Goal: Task Accomplishment & Management: Complete application form

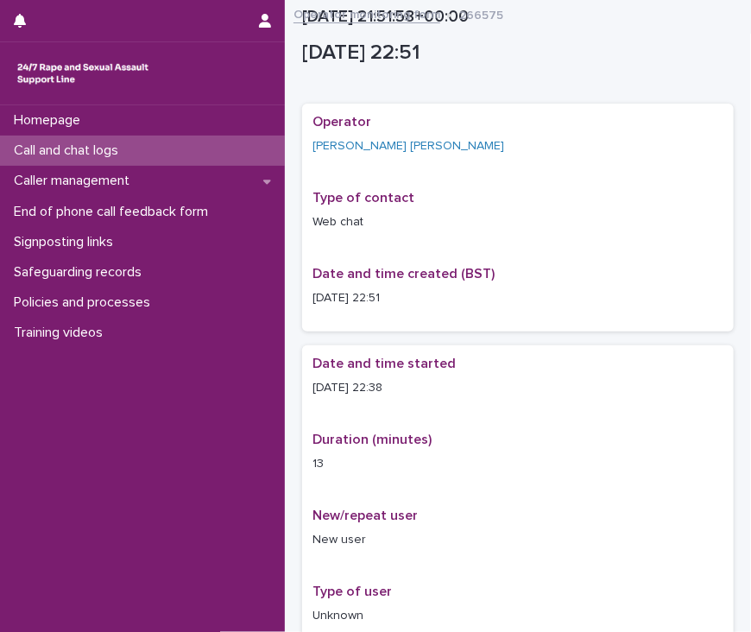
scroll to position [991, 0]
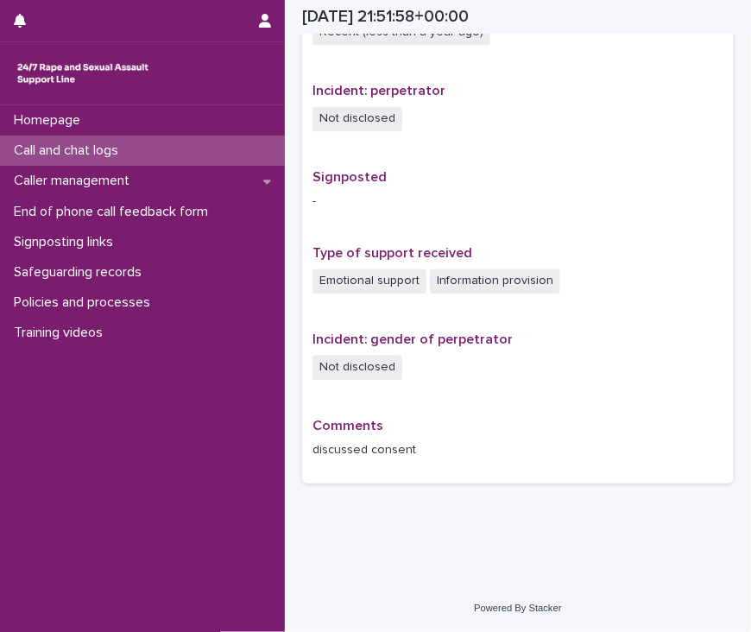
click at [160, 153] on div "Call and chat logs" at bounding box center [142, 151] width 285 height 30
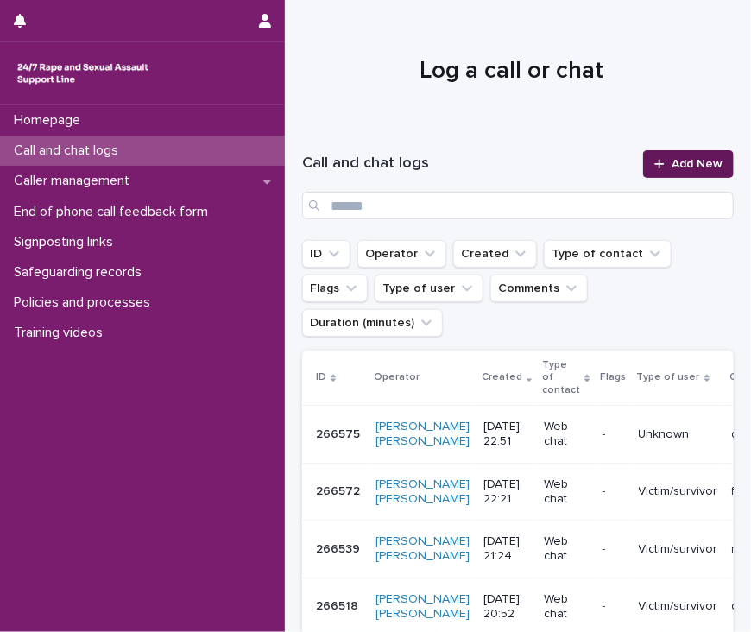
click at [676, 164] on span "Add New" at bounding box center [697, 164] width 51 height 12
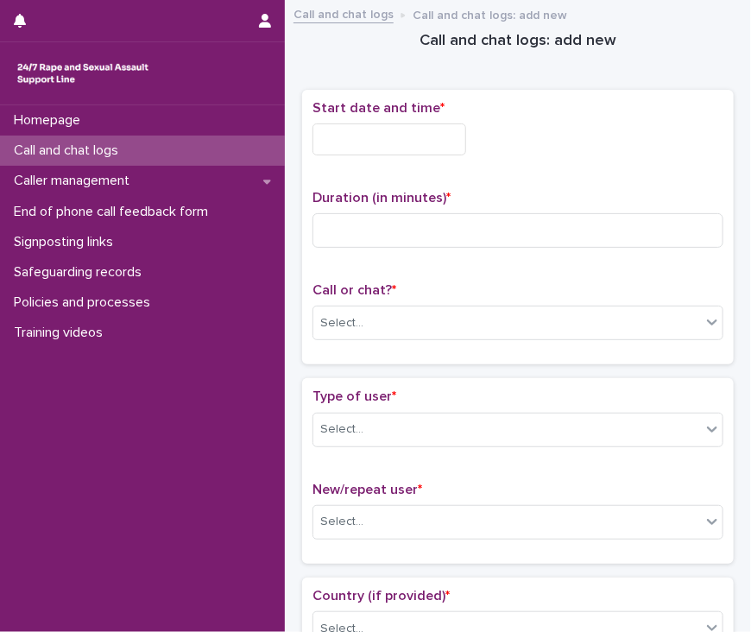
click at [371, 135] on input "text" at bounding box center [390, 139] width 154 height 32
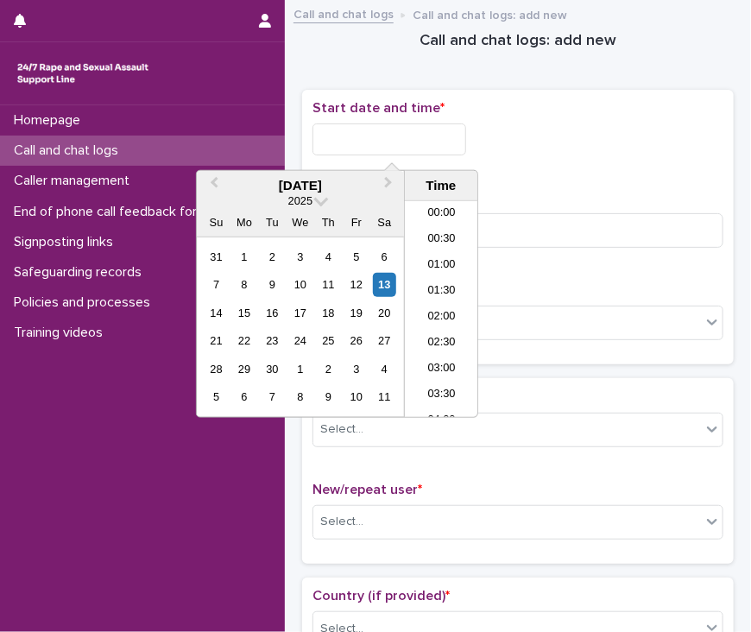
scroll to position [1027, 0]
click at [443, 376] on li "23:00" at bounding box center [441, 379] width 73 height 26
click at [433, 137] on input "**********" at bounding box center [390, 139] width 154 height 32
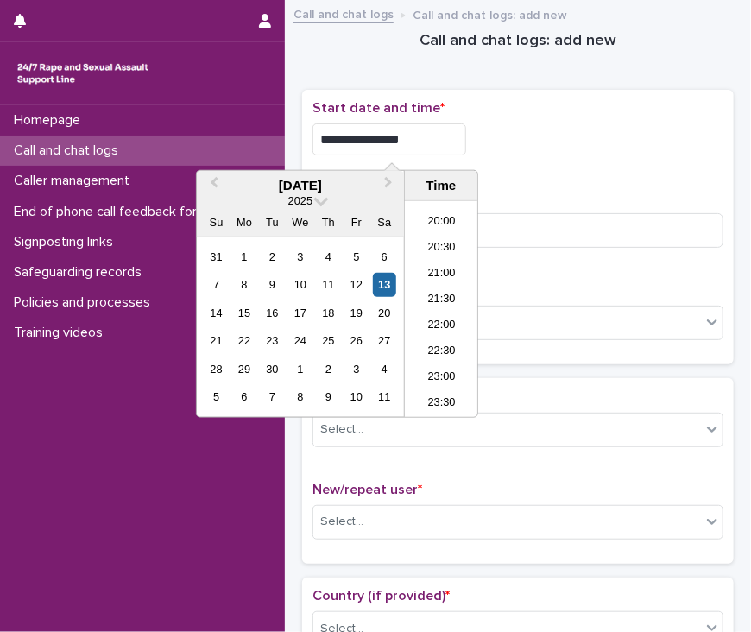
type input "**********"
click at [585, 169] on div "**********" at bounding box center [518, 227] width 411 height 255
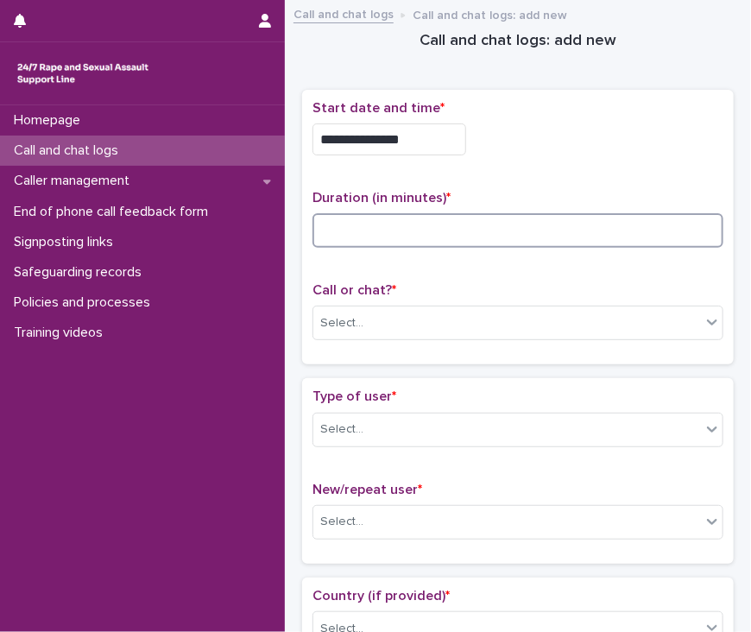
click at [443, 231] on input at bounding box center [518, 230] width 411 height 35
type input "*"
click at [447, 327] on div "Select..." at bounding box center [507, 323] width 388 height 28
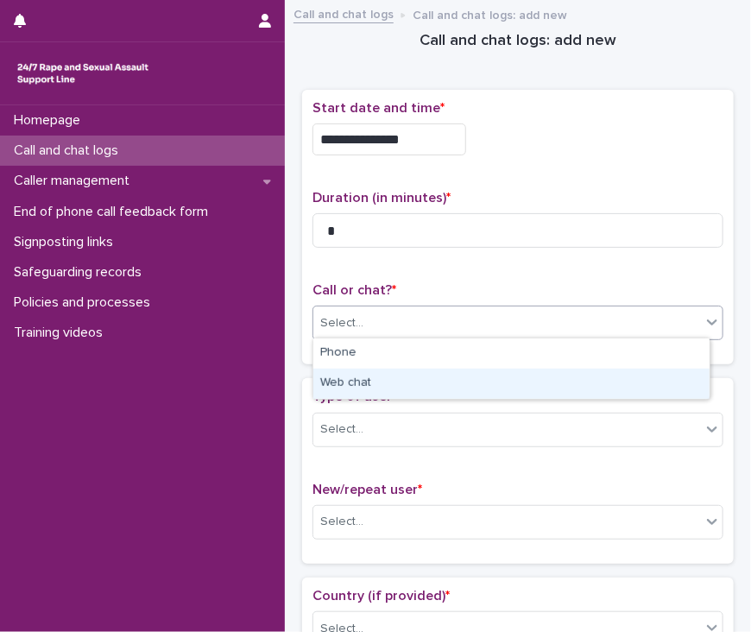
click at [427, 380] on div "Web chat" at bounding box center [511, 384] width 396 height 30
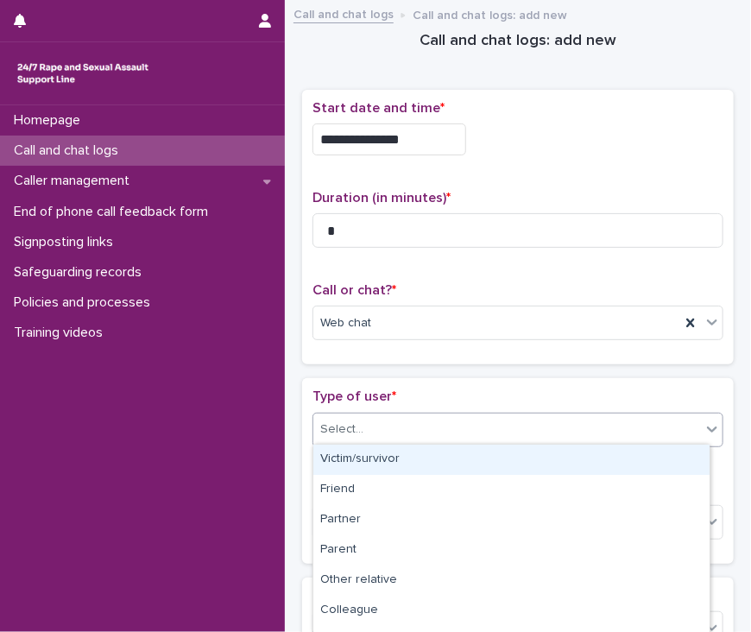
click at [401, 425] on div "Select..." at bounding box center [507, 429] width 388 height 28
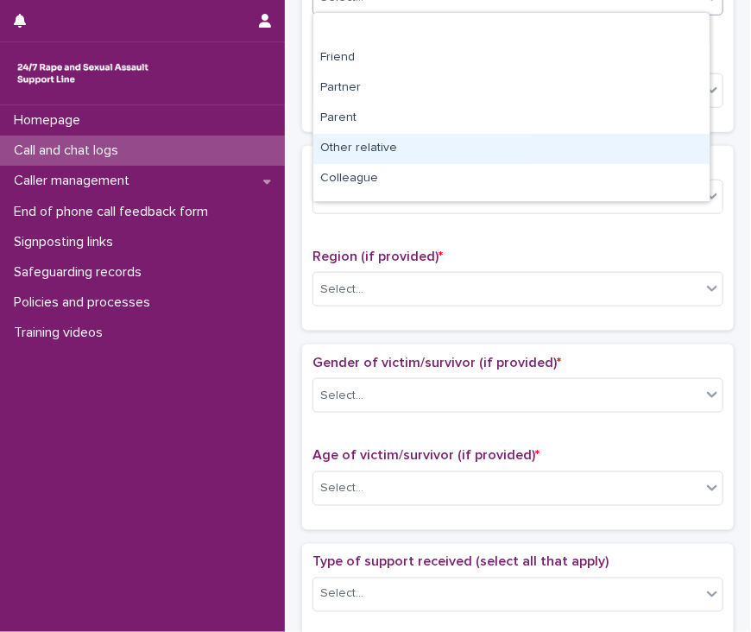
scroll to position [259, 0]
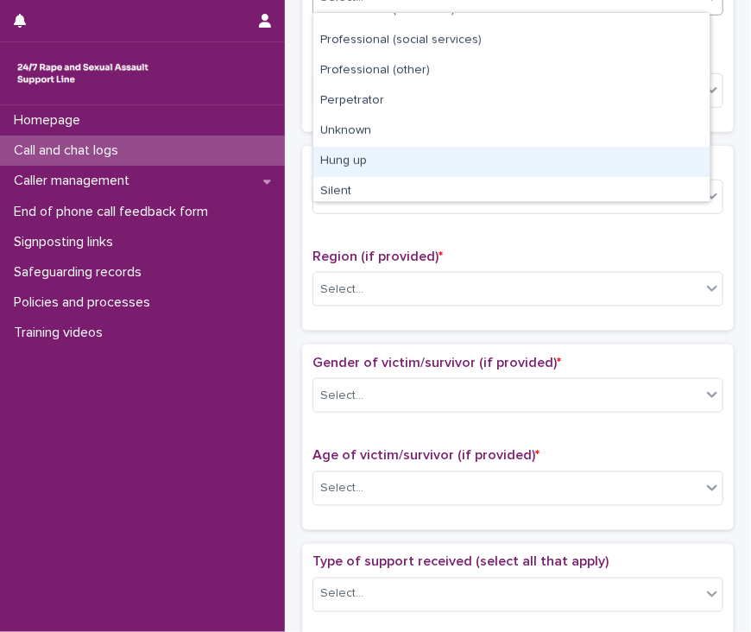
click at [420, 157] on div "Hung up" at bounding box center [511, 162] width 396 height 30
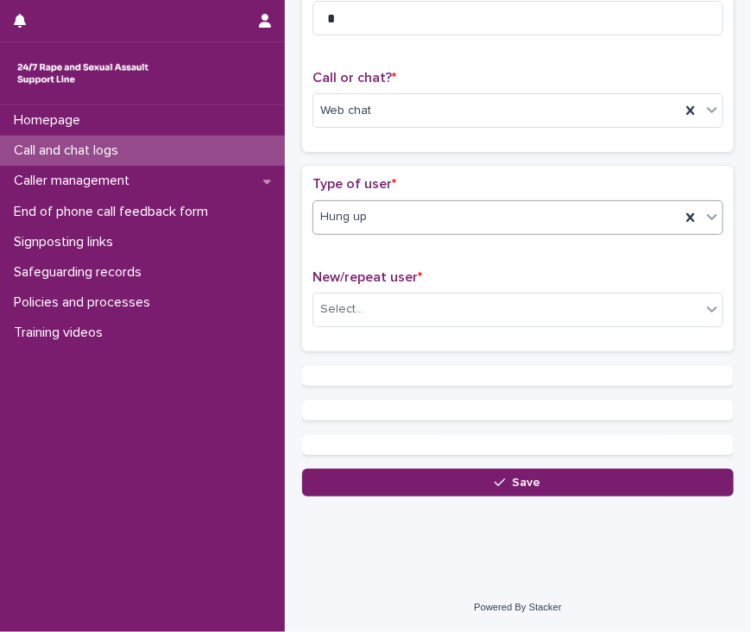
scroll to position [0, 0]
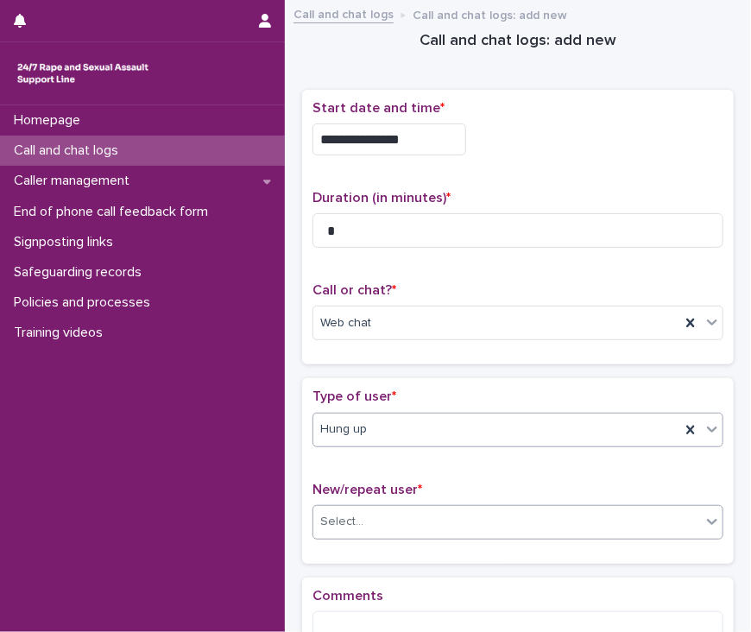
click at [390, 514] on div "Select..." at bounding box center [507, 522] width 388 height 28
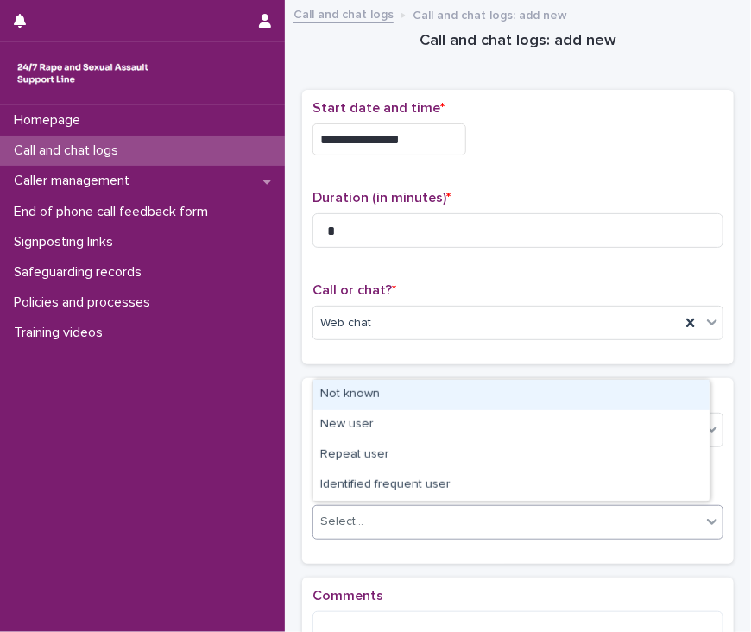
click at [439, 396] on div "Not known" at bounding box center [511, 395] width 396 height 30
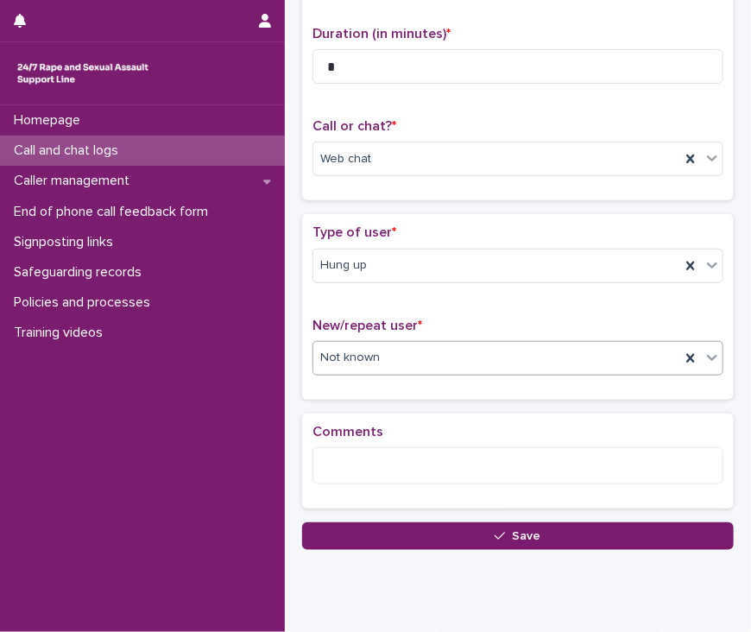
scroll to position [213, 0]
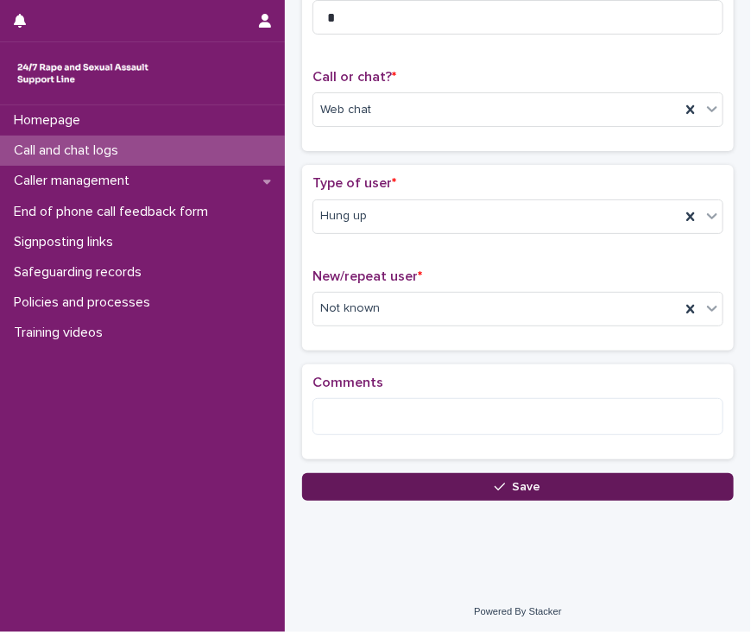
click at [495, 483] on icon "button" at bounding box center [500, 487] width 10 height 12
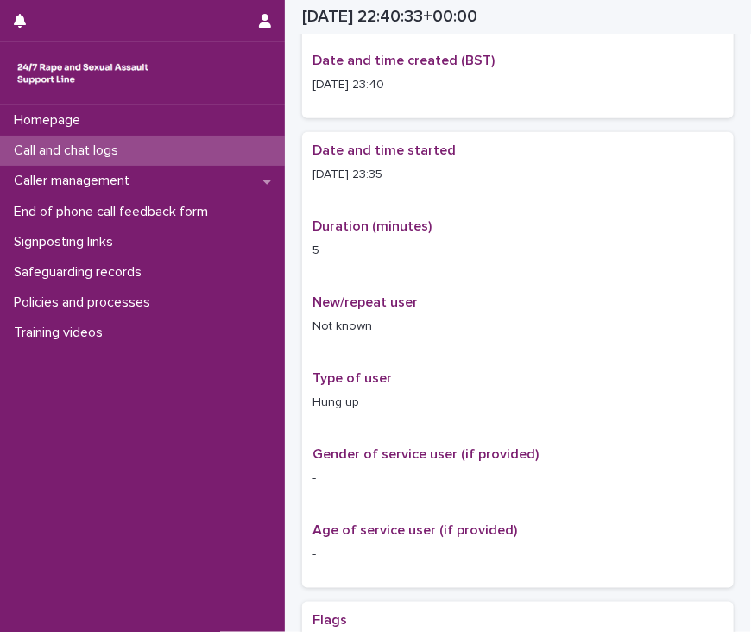
scroll to position [224, 0]
